Goal: Transaction & Acquisition: Purchase product/service

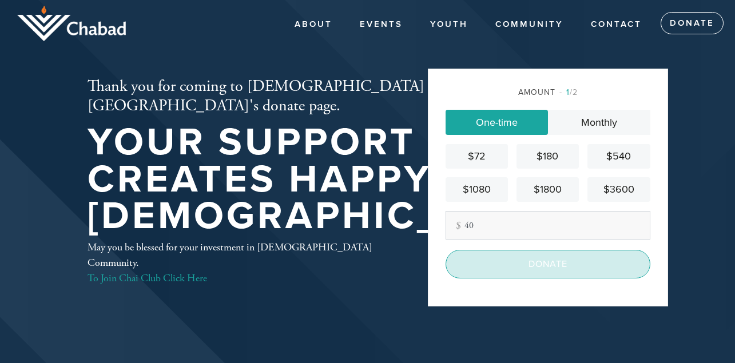
type input "40"
click at [513, 260] on input "Donate" at bounding box center [547, 264] width 205 height 29
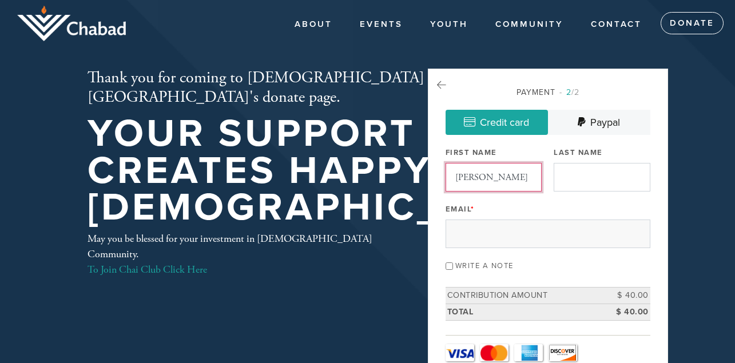
type input "[PERSON_NAME]"
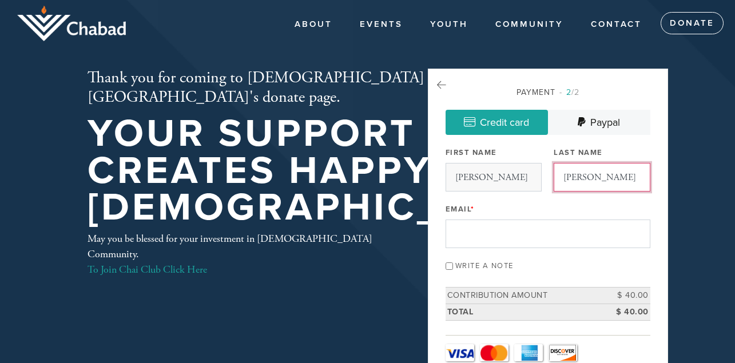
type input "[PERSON_NAME]"
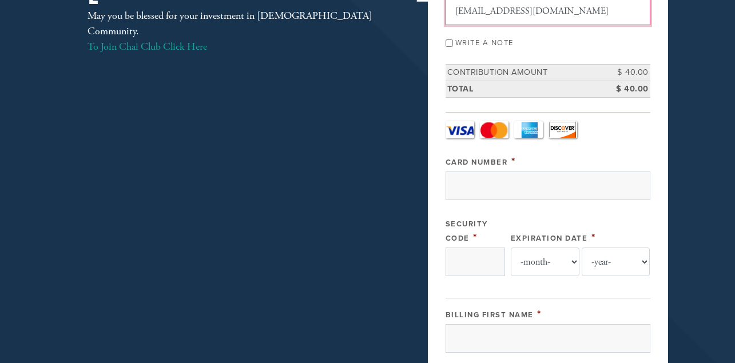
scroll to position [235, 0]
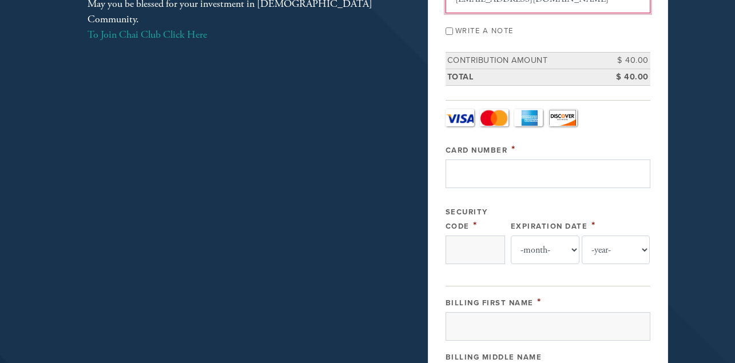
type input "[EMAIL_ADDRESS][DOMAIN_NAME]"
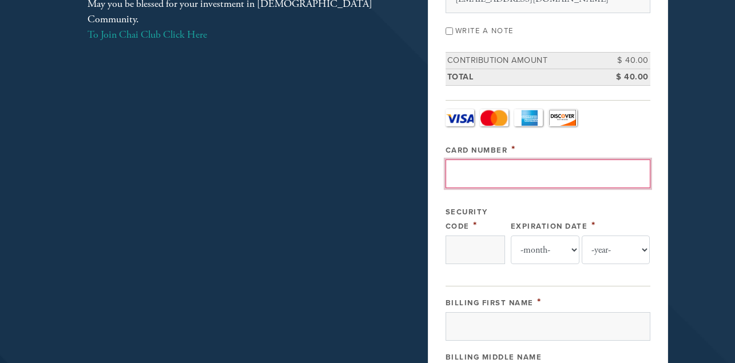
click at [472, 171] on input "Card Number" at bounding box center [547, 173] width 205 height 29
type input "[CREDIT_CARD_NUMBER]"
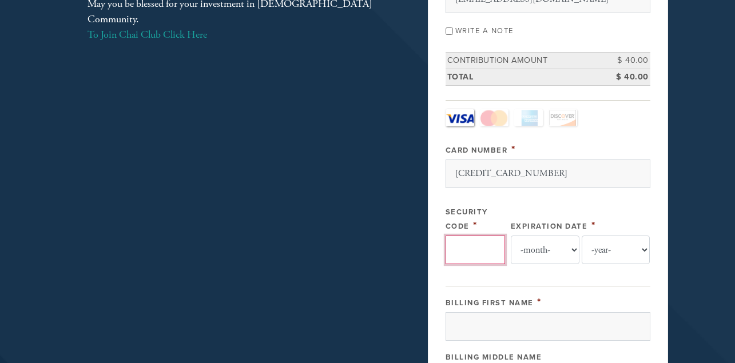
click at [474, 253] on input "Security Code" at bounding box center [474, 250] width 59 height 29
type input "239"
select select "4"
select select "2030"
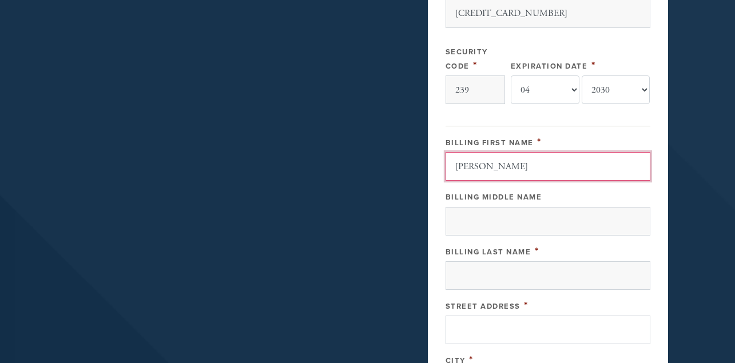
scroll to position [396, 0]
type input "[PERSON_NAME]"
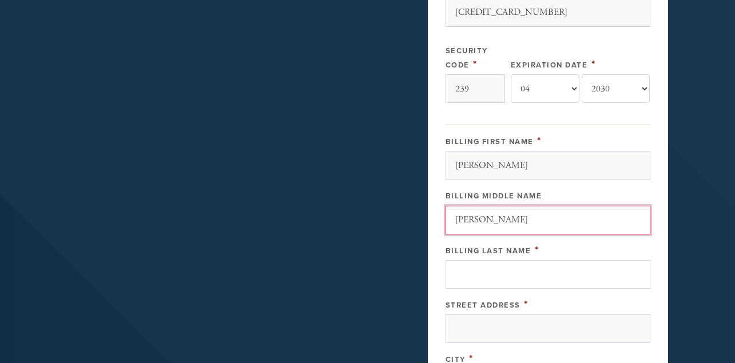
type input "[PERSON_NAME]"
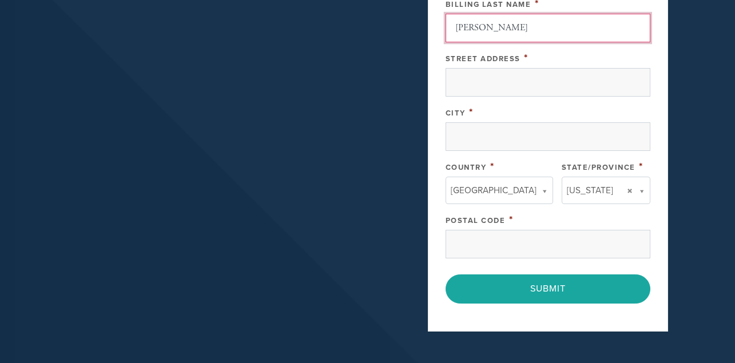
scroll to position [657, 0]
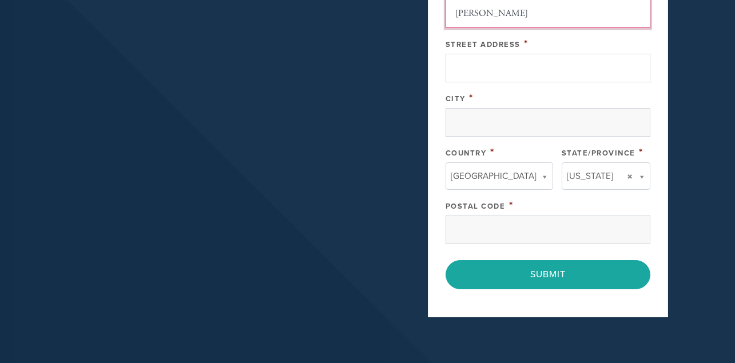
type input "[PERSON_NAME]"
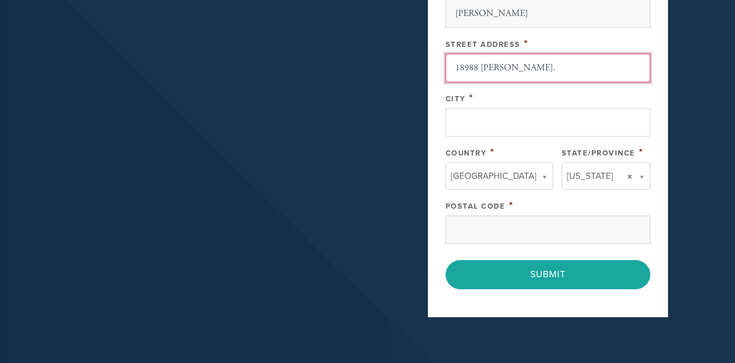
type input "18988 [PERSON_NAME]."
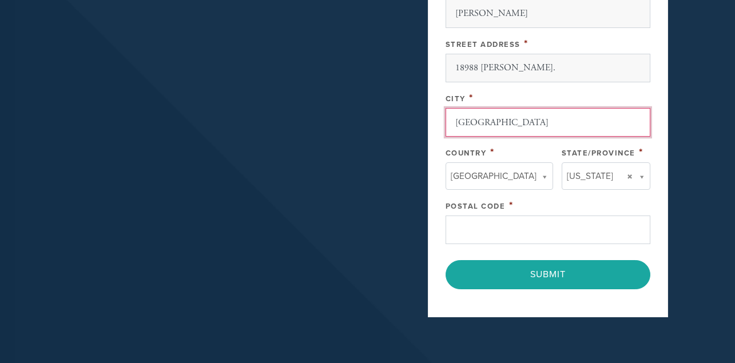
type input "[GEOGRAPHIC_DATA]"
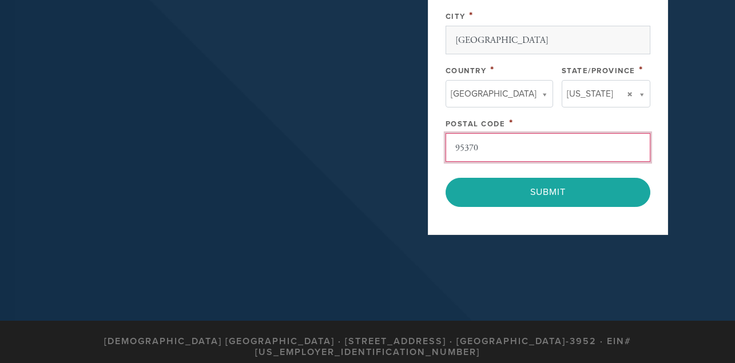
scroll to position [740, 0]
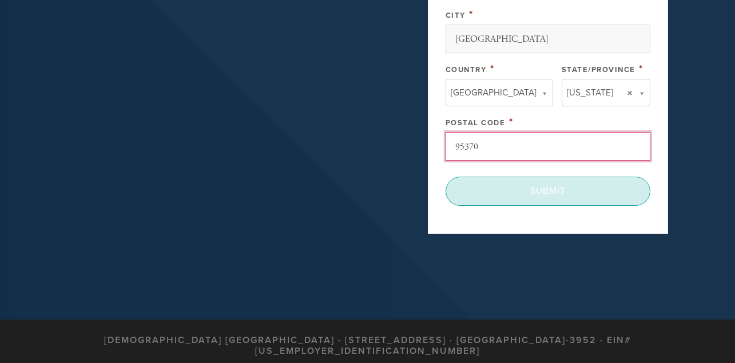
type input "95370"
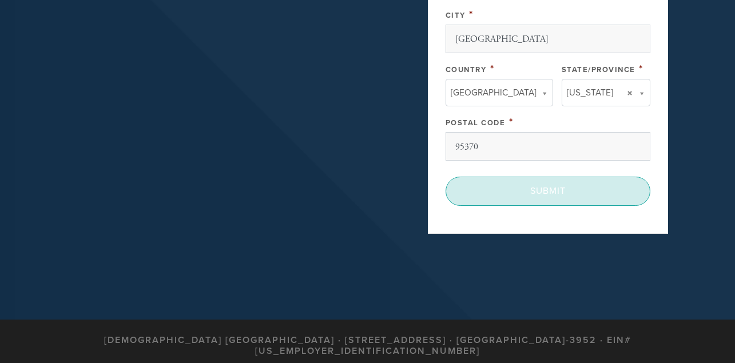
click at [537, 186] on input "Submit" at bounding box center [547, 191] width 205 height 29
